Goal: Task Accomplishment & Management: Use online tool/utility

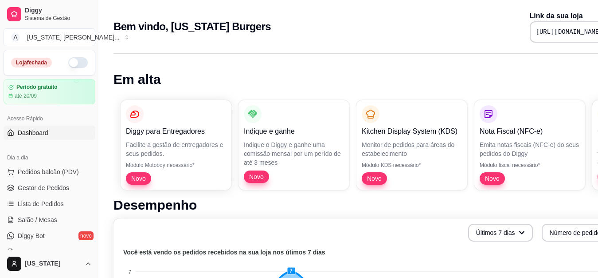
click at [68, 63] on button "button" at bounding box center [78, 62] width 20 height 11
click at [63, 235] on link "Diggy Bot novo" at bounding box center [50, 235] width 92 height 14
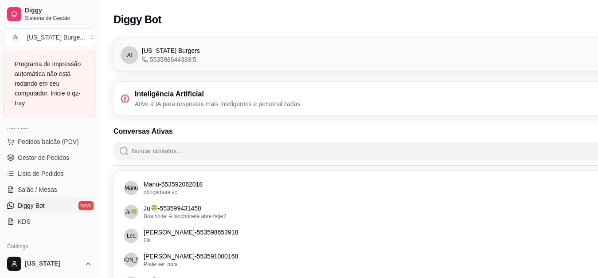
scroll to position [113, 0]
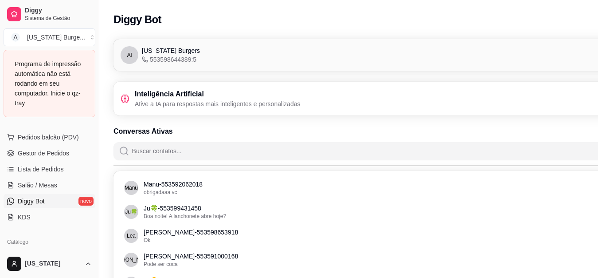
click at [43, 199] on span "Diggy Bot" at bounding box center [31, 200] width 27 height 9
click at [343, 59] on div "Al Alabama Burgers 553598644389:5 Conectado" at bounding box center [399, 55] width 556 height 18
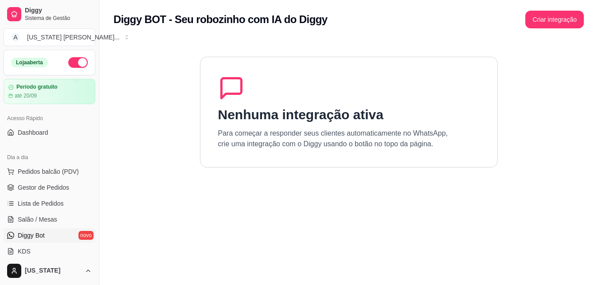
scroll to position [113, 0]
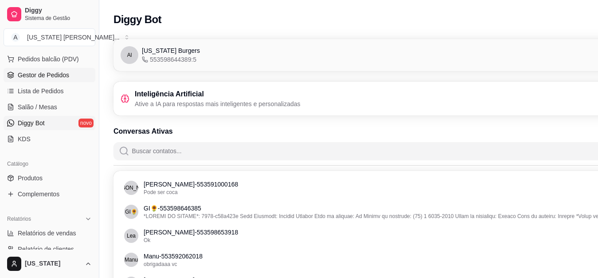
click at [42, 74] on span "Gestor de Pedidos" at bounding box center [43, 75] width 51 height 9
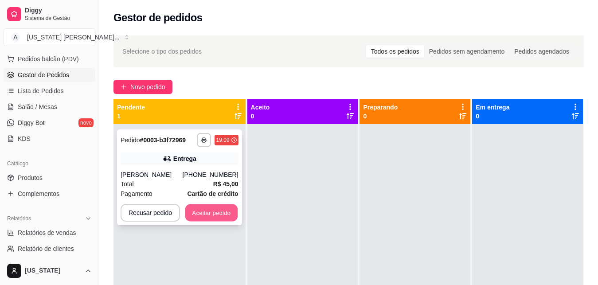
click at [209, 212] on button "Aceitar pedido" at bounding box center [211, 212] width 52 height 17
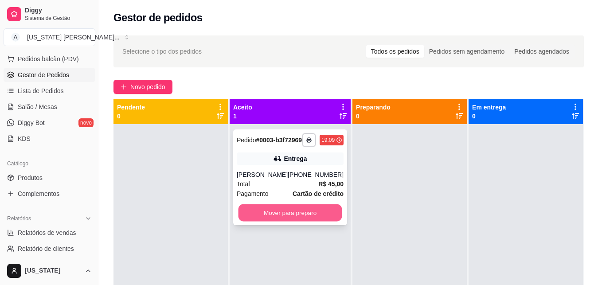
click at [290, 218] on button "Mover para preparo" at bounding box center [291, 212] width 104 height 17
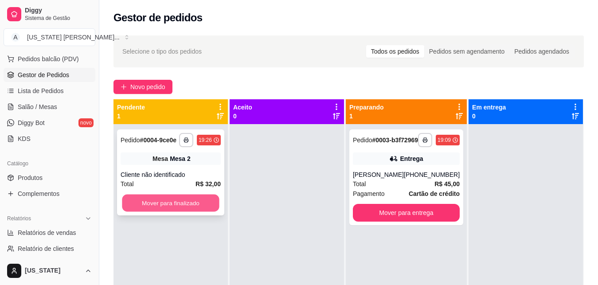
click at [192, 209] on button "Mover para finalizado" at bounding box center [170, 203] width 97 height 17
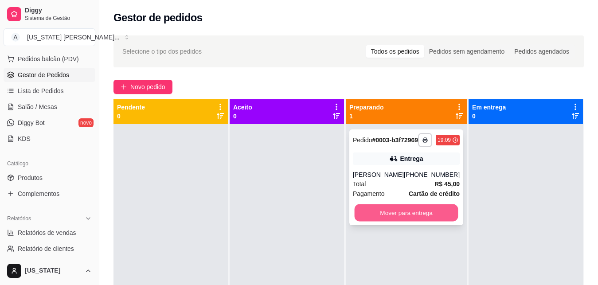
click at [408, 220] on button "Mover para entrega" at bounding box center [406, 212] width 104 height 17
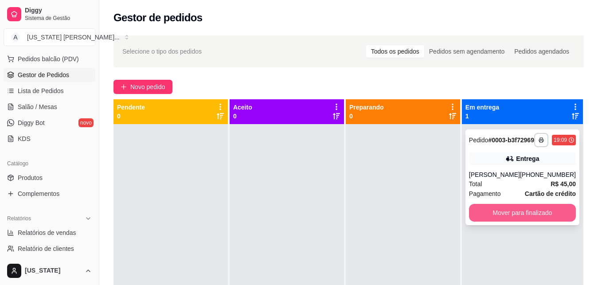
click at [506, 218] on button "Mover para finalizado" at bounding box center [522, 213] width 107 height 18
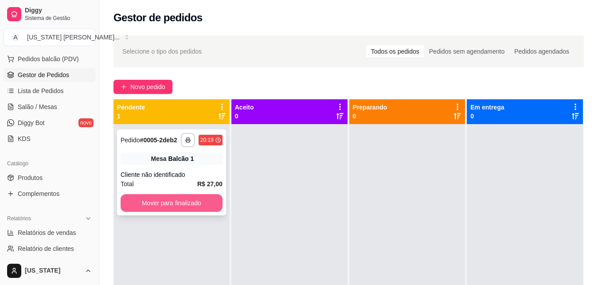
click at [170, 204] on button "Mover para finalizado" at bounding box center [172, 203] width 102 height 18
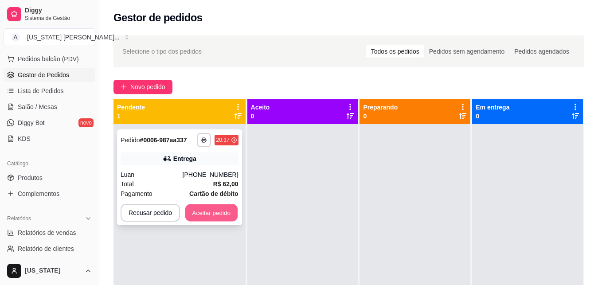
click at [199, 211] on button "Aceitar pedido" at bounding box center [211, 212] width 52 height 17
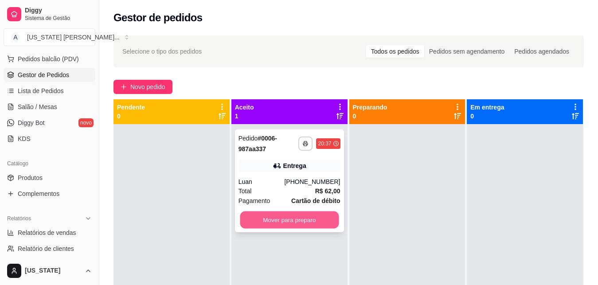
click at [265, 224] on button "Mover para preparo" at bounding box center [289, 220] width 99 height 17
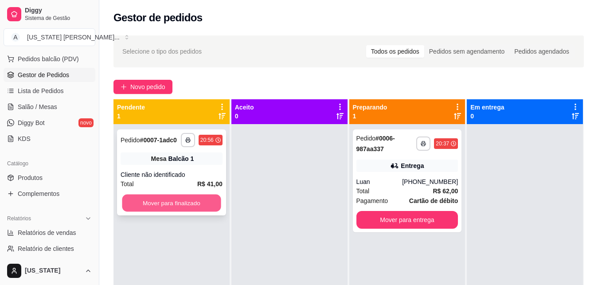
click at [177, 206] on button "Mover para finalizado" at bounding box center [171, 203] width 99 height 17
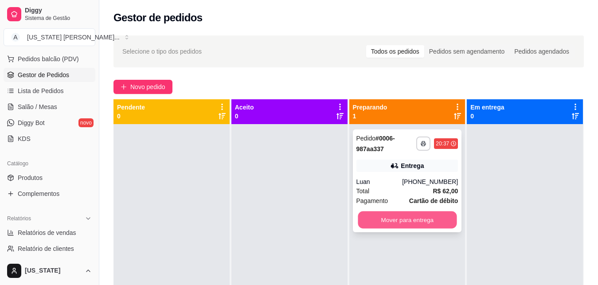
click at [376, 224] on button "Mover para entrega" at bounding box center [407, 220] width 99 height 17
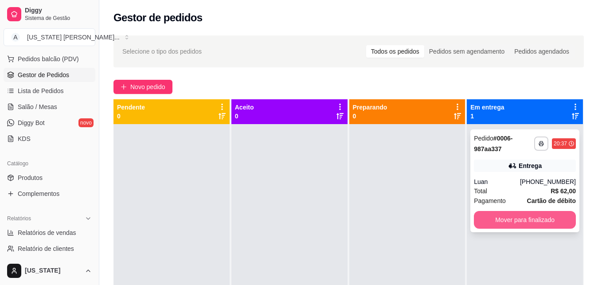
click at [495, 222] on button "Mover para finalizado" at bounding box center [525, 220] width 102 height 18
